Goal: Transaction & Acquisition: Purchase product/service

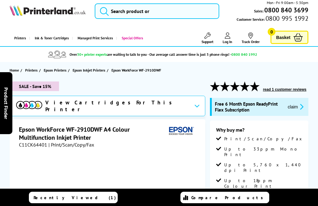
scroll to position [6, 0]
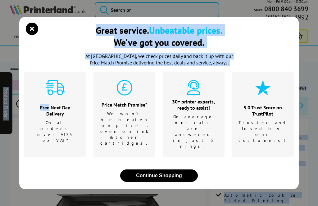
click at [34, 35] on icon "close modal" at bounding box center [32, 29] width 12 height 12
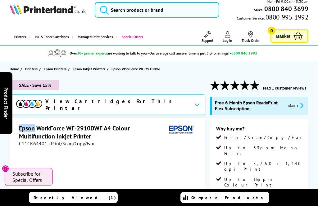
click at [34, 134] on h1 "Epson WorkForce WF-2910DWF A4 Colour Multifunction Inkjet Printer" at bounding box center [92, 132] width 147 height 16
copy h1 "WorkForce WF-2910DWF"
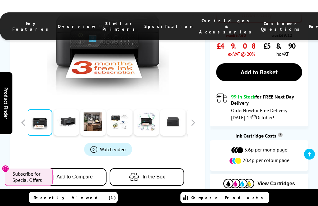
scroll to position [245, 0]
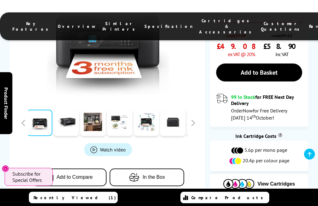
click at [156, 175] on span "In the Box" at bounding box center [153, 178] width 22 height 6
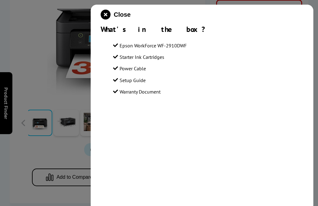
click at [110, 15] on icon "close modal" at bounding box center [106, 15] width 10 height 10
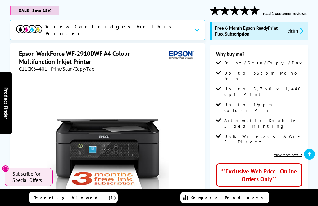
scroll to position [81, 0]
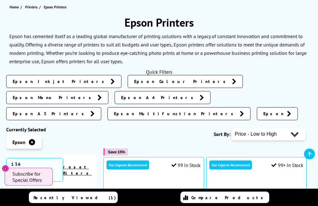
scroll to position [68, 0]
